Goal: Navigation & Orientation: Find specific page/section

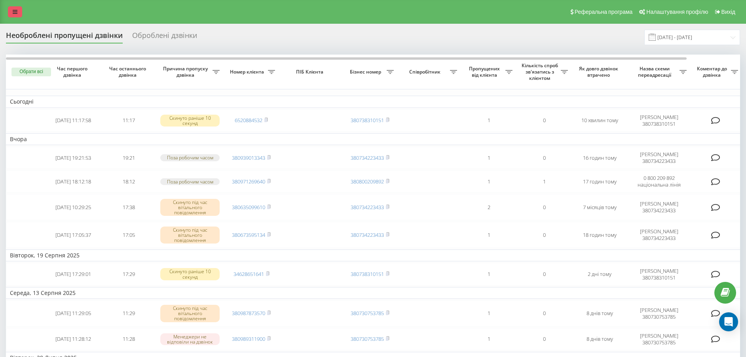
click at [17, 15] on link at bounding box center [15, 11] width 14 height 11
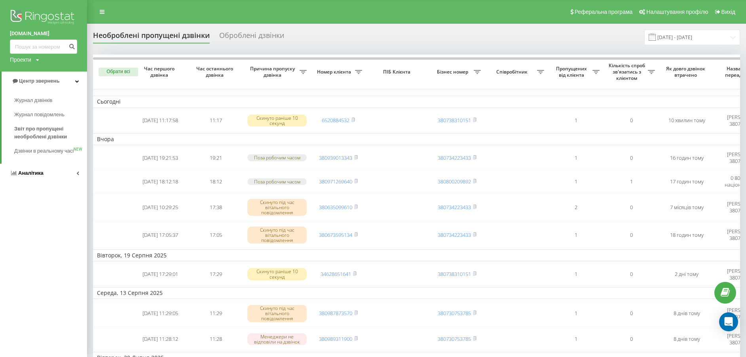
click at [68, 183] on link "Аналiтика" at bounding box center [43, 173] width 87 height 19
click at [41, 131] on span "Співробітники у реальному часі" at bounding box center [44, 124] width 60 height 16
